Goal: Transaction & Acquisition: Purchase product/service

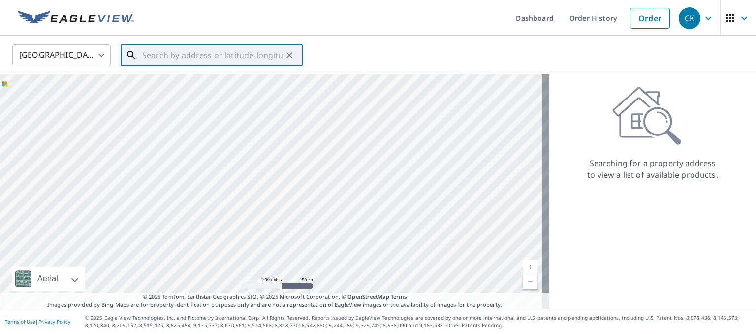
click at [242, 54] on input "text" at bounding box center [212, 55] width 140 height 28
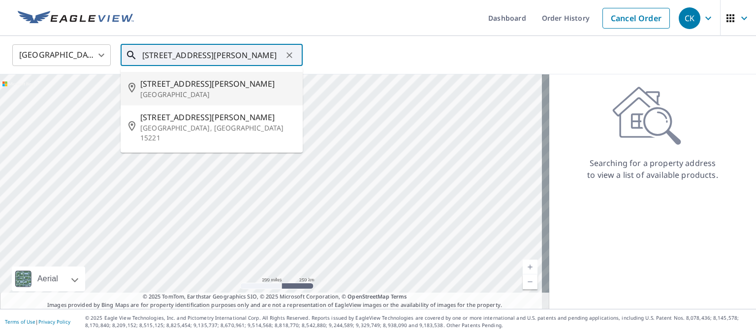
click at [193, 87] on span "[STREET_ADDRESS][PERSON_NAME]" at bounding box center [217, 84] width 155 height 12
type input "[STREET_ADDRESS][PERSON_NAME]"
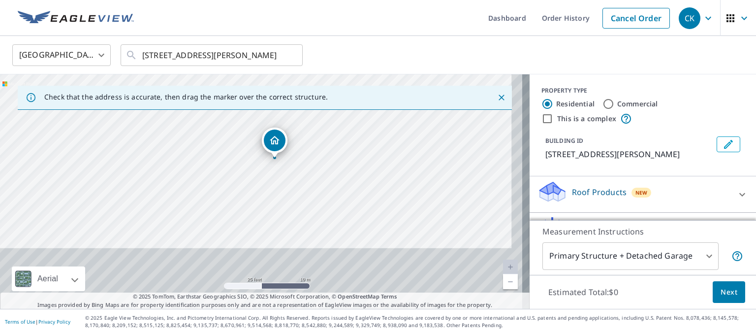
drag, startPoint x: 338, startPoint y: 161, endPoint x: 347, endPoint y: 140, distance: 22.3
click at [347, 140] on div "[STREET_ADDRESS][PERSON_NAME]" at bounding box center [265, 191] width 530 height 234
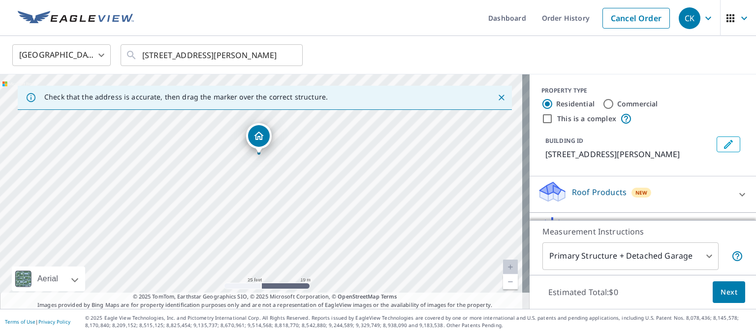
drag, startPoint x: 277, startPoint y: 142, endPoint x: 261, endPoint y: 139, distance: 15.5
click at [604, 99] on input "Commercial" at bounding box center [609, 104] width 12 height 12
radio input "true"
type input "4"
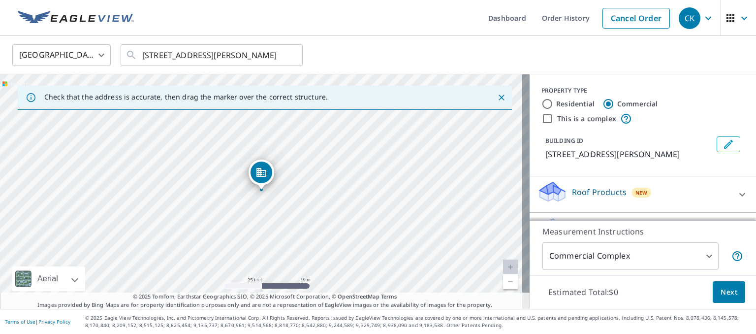
click at [736, 189] on icon at bounding box center [742, 195] width 12 height 12
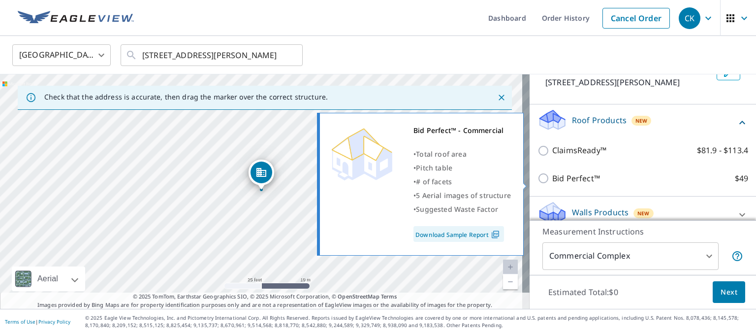
scroll to position [84, 0]
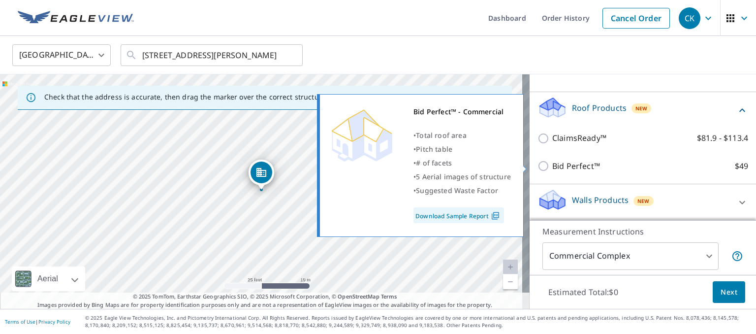
click at [565, 166] on p "Bid Perfect™" at bounding box center [576, 166] width 48 height 12
click at [552, 166] on input "Bid Perfect™ $49" at bounding box center [545, 166] width 15 height 12
checkbox input "true"
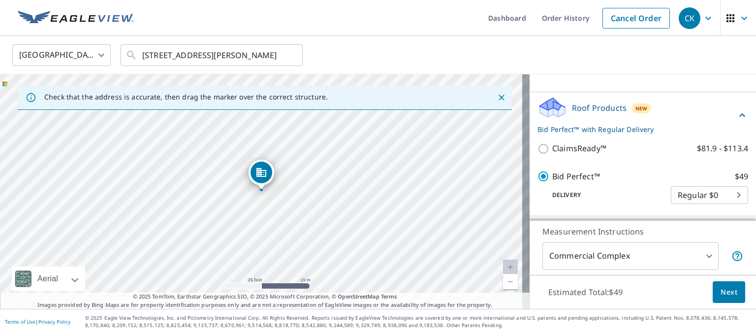
scroll to position [116, 0]
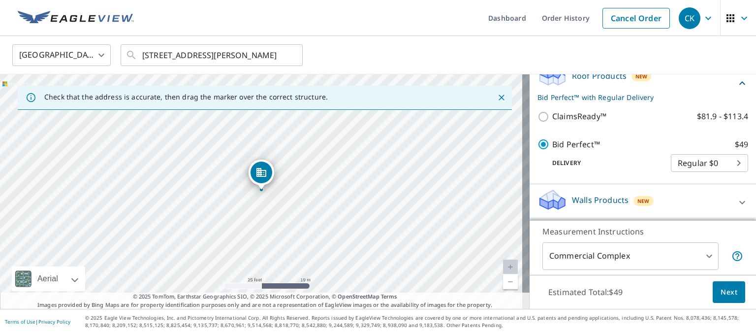
click at [730, 294] on button "Next" at bounding box center [729, 292] width 32 height 22
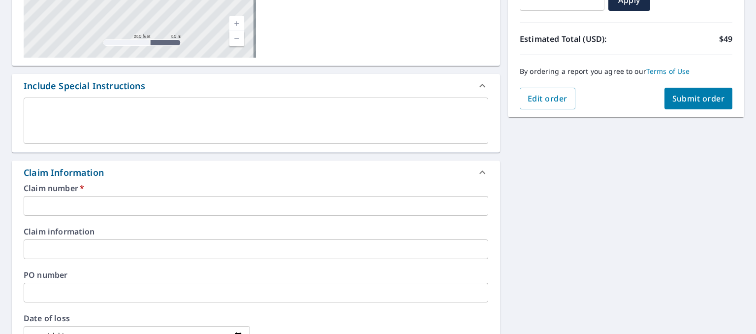
scroll to position [246, 0]
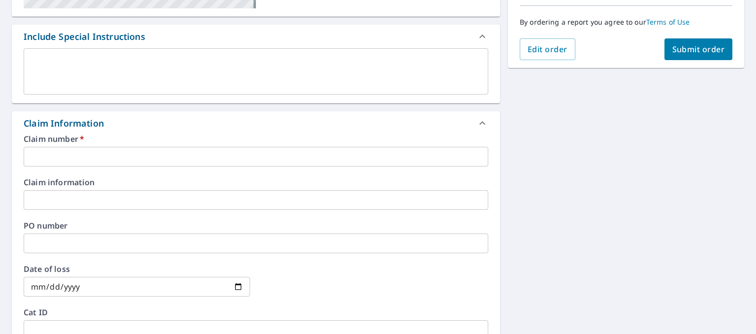
click at [67, 150] on input "text" at bounding box center [256, 157] width 465 height 20
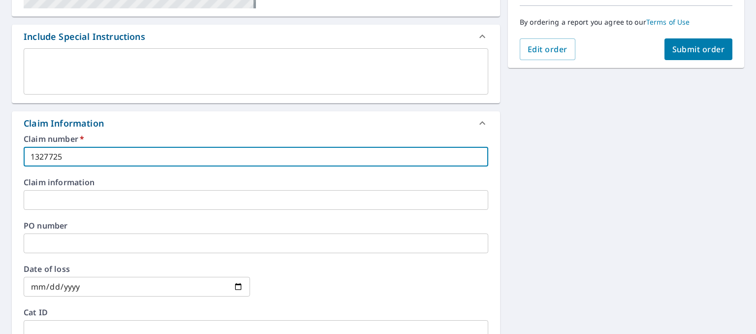
type input "1327725"
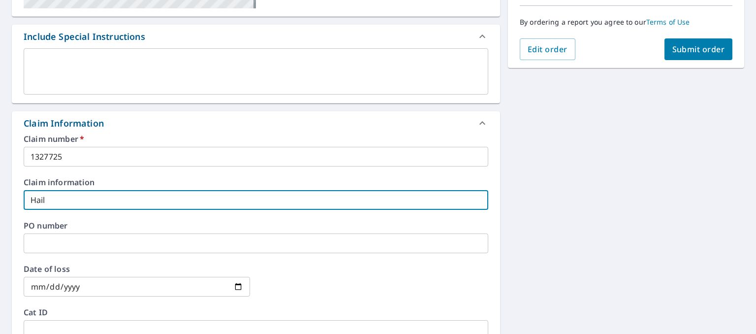
type input "Hail"
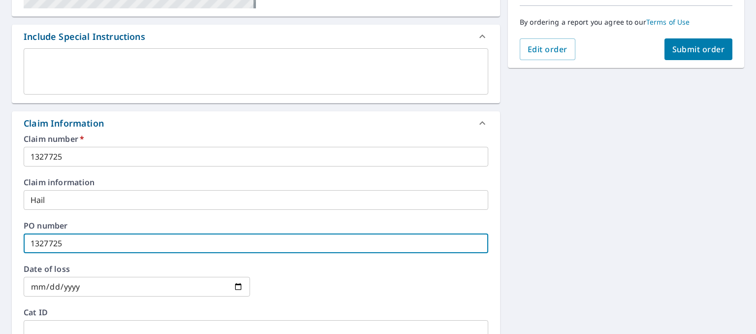
type input "1327725"
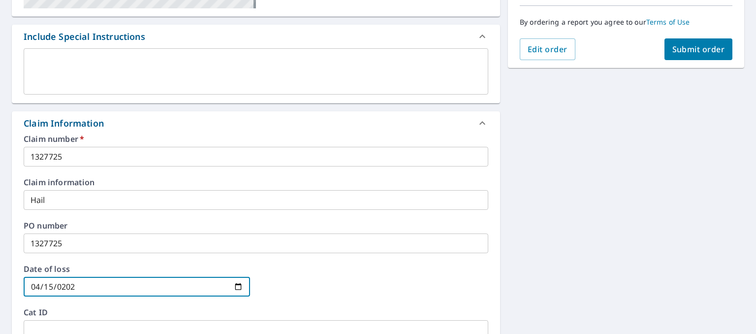
type input "[DATE]"
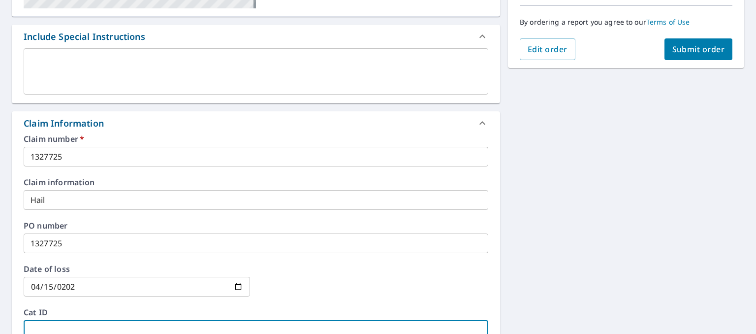
scroll to position [252, 0]
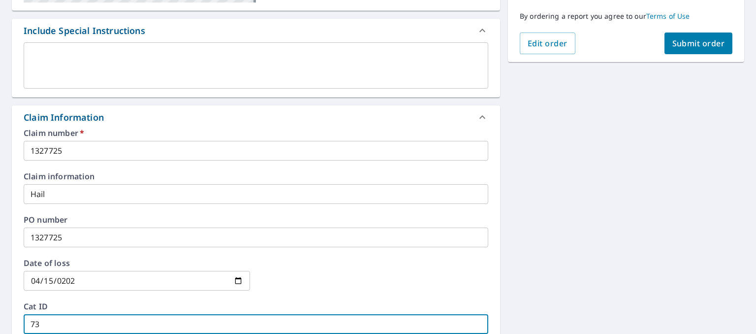
type input "73"
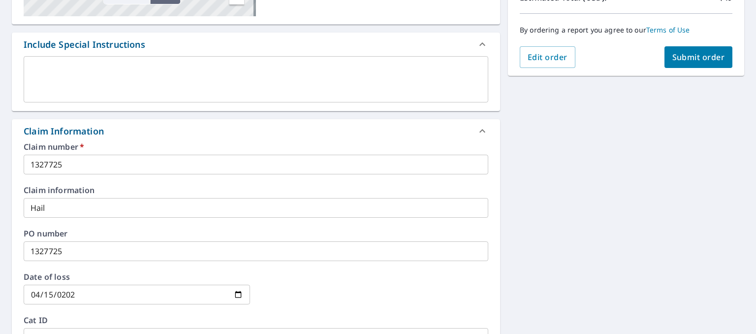
scroll to position [148, 0]
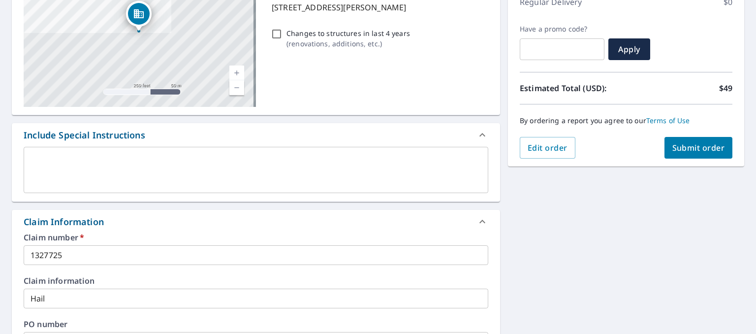
click at [708, 155] on button "Submit order" at bounding box center [699, 148] width 68 height 22
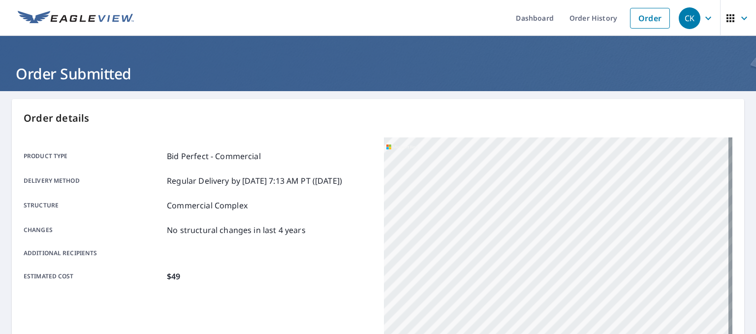
scroll to position [245, 0]
